Goal: Transaction & Acquisition: Purchase product/service

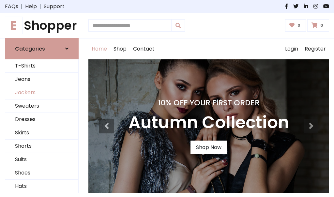
click at [42, 92] on link "Jackets" at bounding box center [41, 92] width 73 height 13
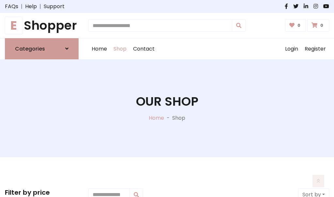
scroll to position [294, 0]
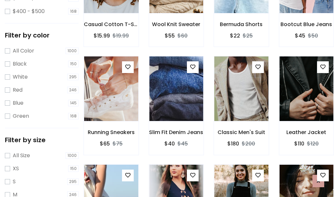
scroll to position [33, 0]
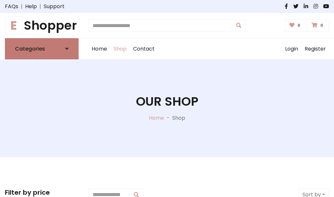
click at [42, 49] on h6 "Categories" at bounding box center [30, 49] width 30 height 6
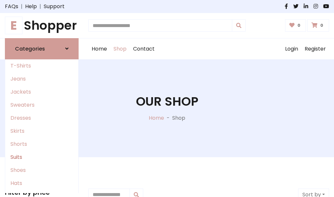
click at [42, 157] on link "Suits" at bounding box center [41, 156] width 73 height 13
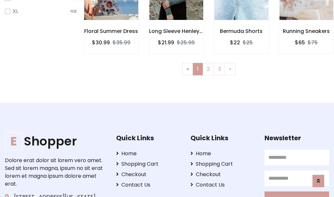
scroll to position [438, 0]
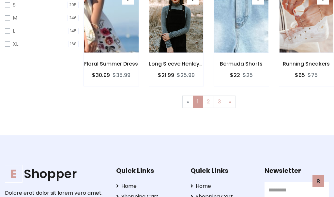
click at [111, 26] on img at bounding box center [110, 20] width 65 height 156
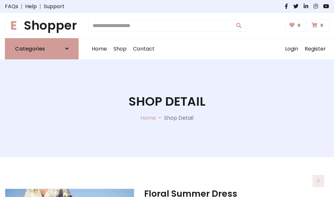
scroll to position [609, 0]
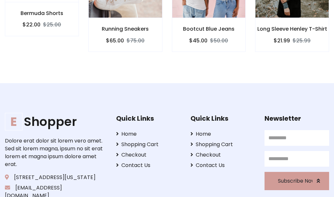
scroll to position [608, 0]
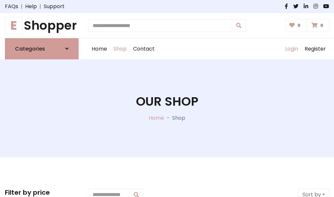
click at [291, 49] on link "Login" at bounding box center [291, 48] width 20 height 21
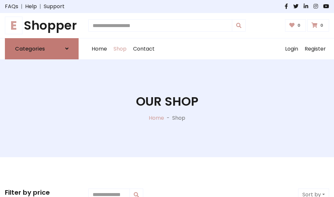
click at [67, 49] on icon at bounding box center [66, 48] width 3 height 5
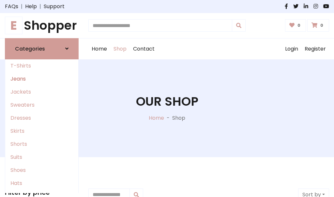
click at [42, 78] on link "Jeans" at bounding box center [41, 78] width 73 height 13
